Goal: Navigation & Orientation: Find specific page/section

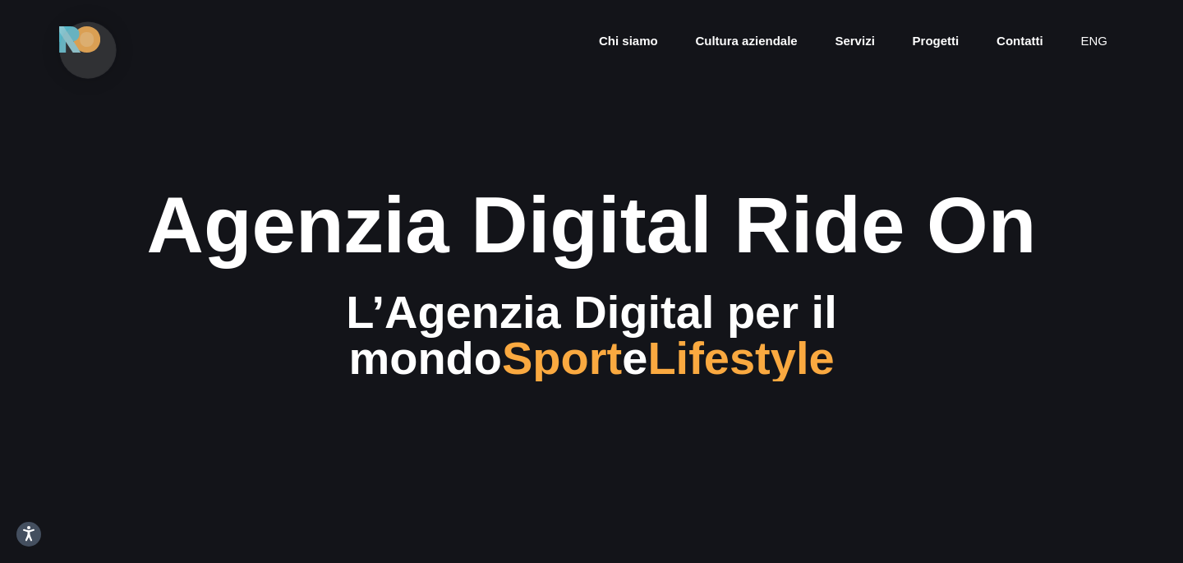
click at [88, 50] on img at bounding box center [79, 39] width 41 height 26
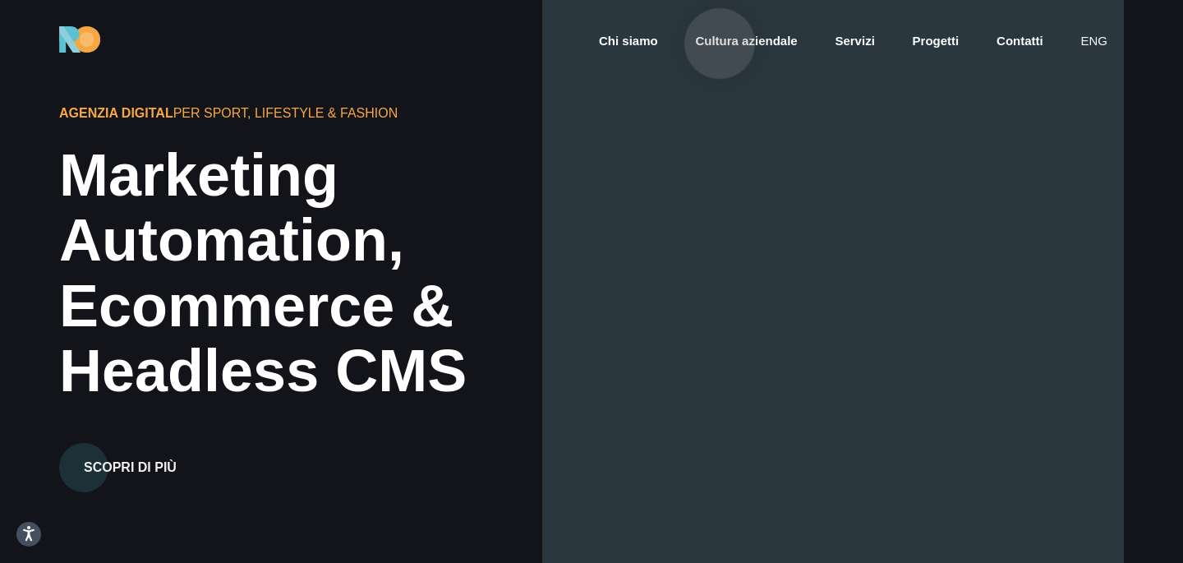
click at [719, 44] on link "Cultura aziendale" at bounding box center [745, 41] width 105 height 19
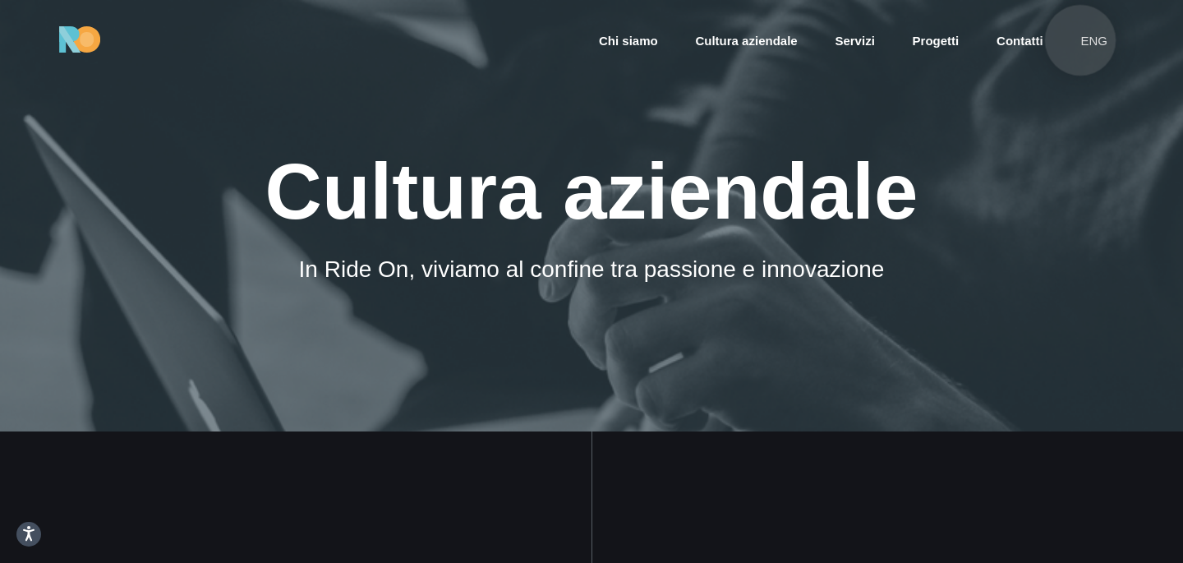
click at [1081, 40] on link "eng" at bounding box center [1093, 41] width 30 height 19
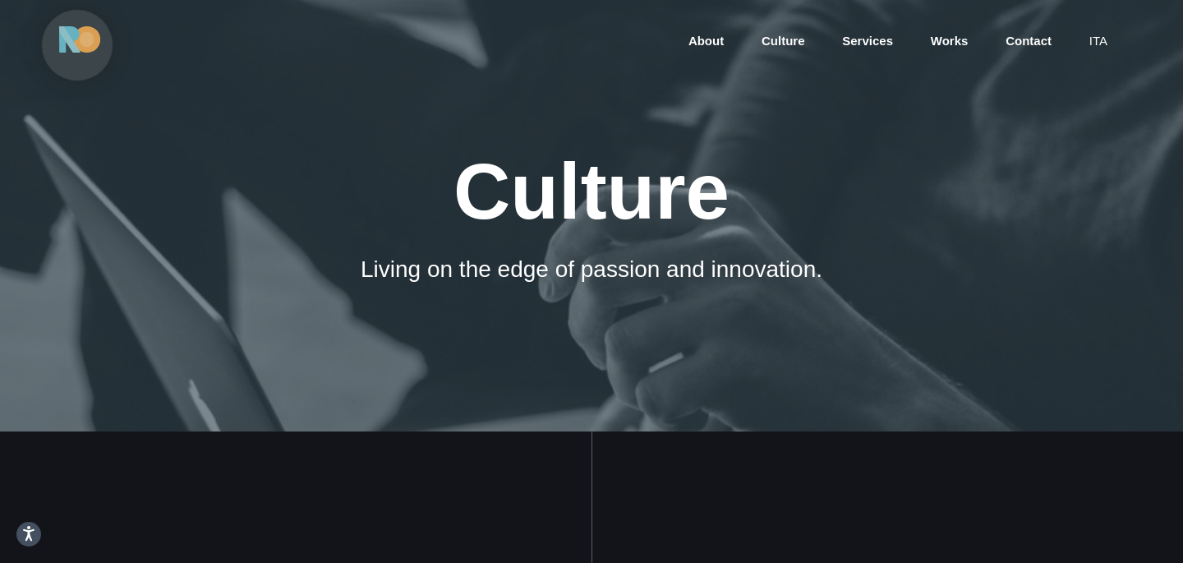
click at [78, 44] on img at bounding box center [79, 39] width 41 height 26
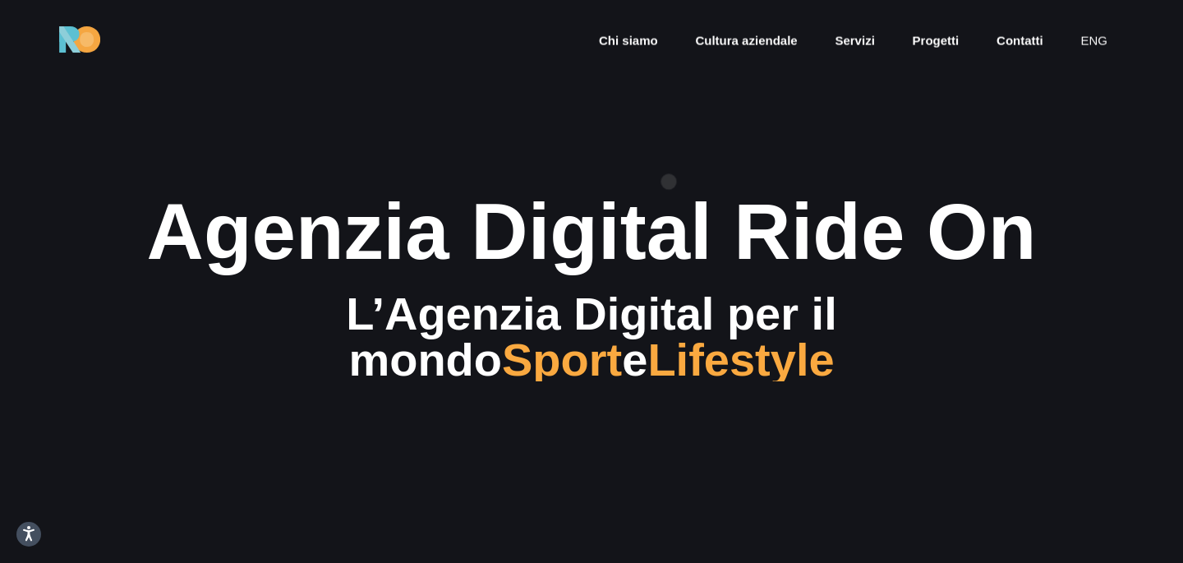
click at [668, 181] on section "Agenzia Digital Ride On L’Agenzia Digital per il mondo Sport e Lifestyle" at bounding box center [591, 281] width 1183 height 563
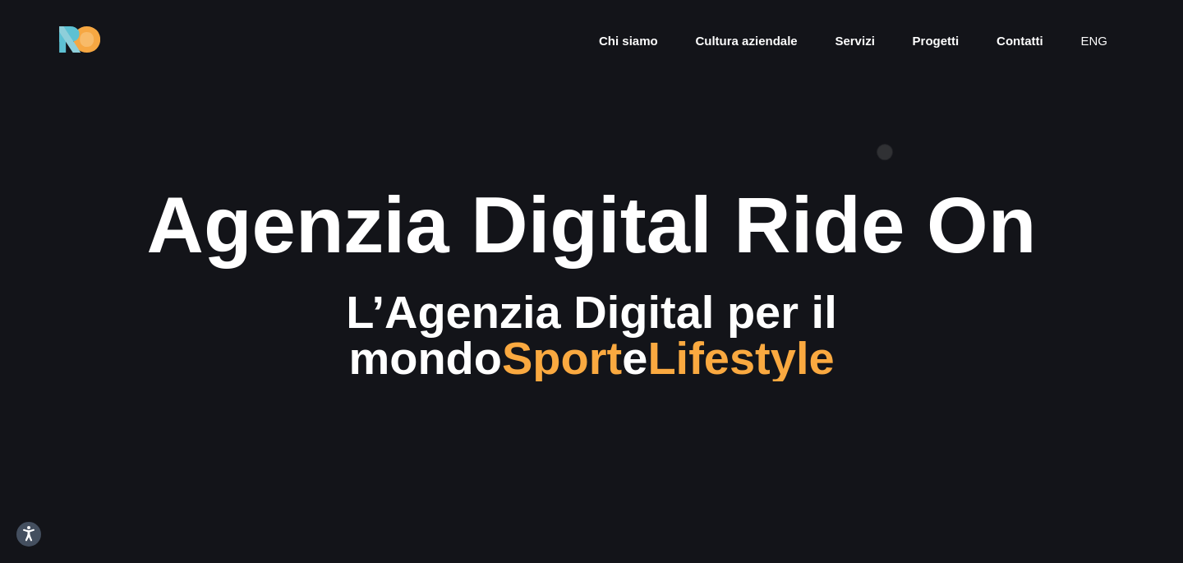
click at [884, 152] on section "Agenzia Digital Ride On L’Agenzia Digital per il mondo Sport e Lifestyle" at bounding box center [591, 281] width 1183 height 563
click at [930, 172] on section "Agenzia Digital Ride On L’Agenzia Digital per il mondo Sport e Lifestyle" at bounding box center [591, 281] width 1183 height 563
click at [1123, 223] on section "Agenzia Digital Ride On L’Agenzia Digital per il mondo Sport e Lifestyle" at bounding box center [591, 281] width 1183 height 563
